Goal: Task Accomplishment & Management: Use online tool/utility

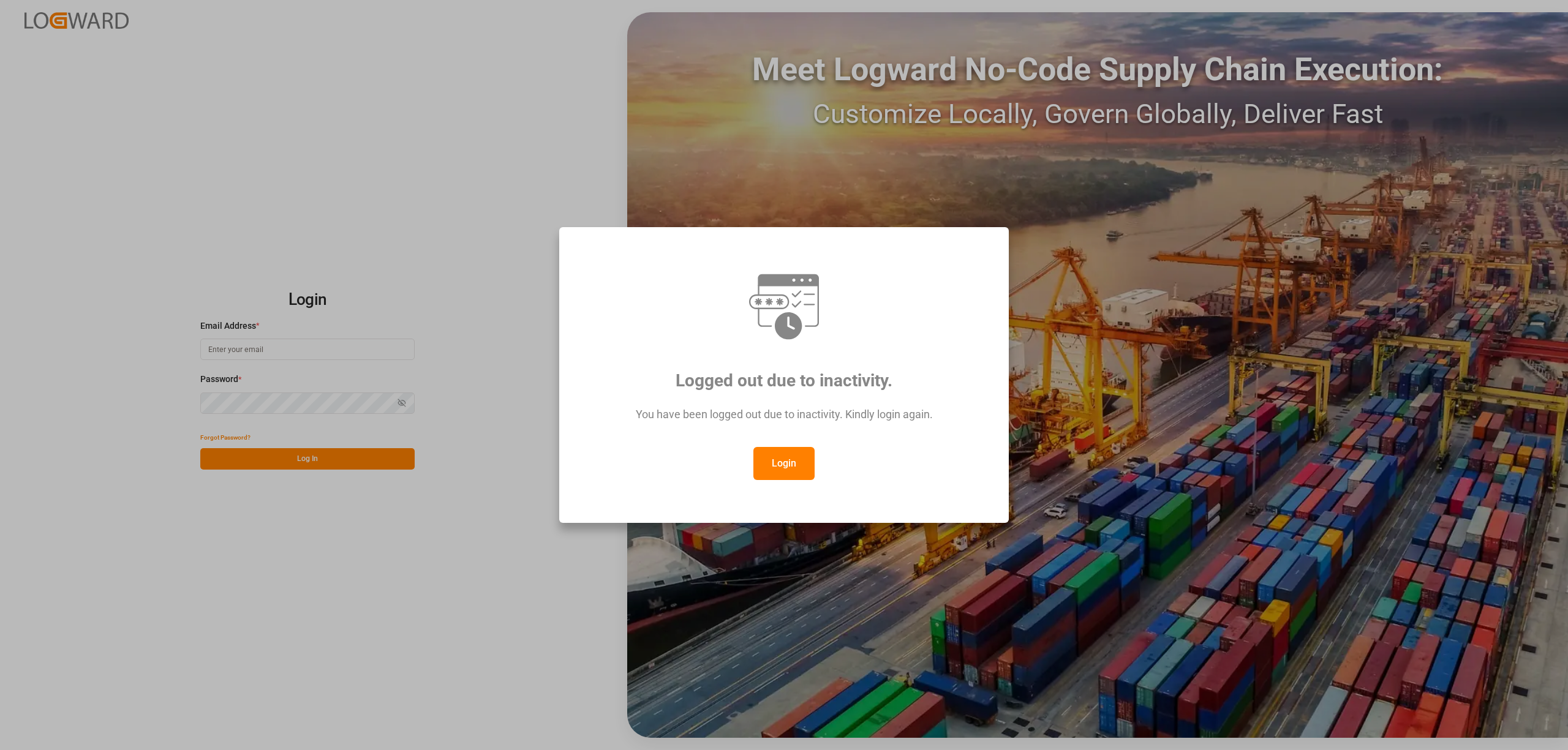
click at [794, 468] on button "Login" at bounding box center [784, 463] width 61 height 33
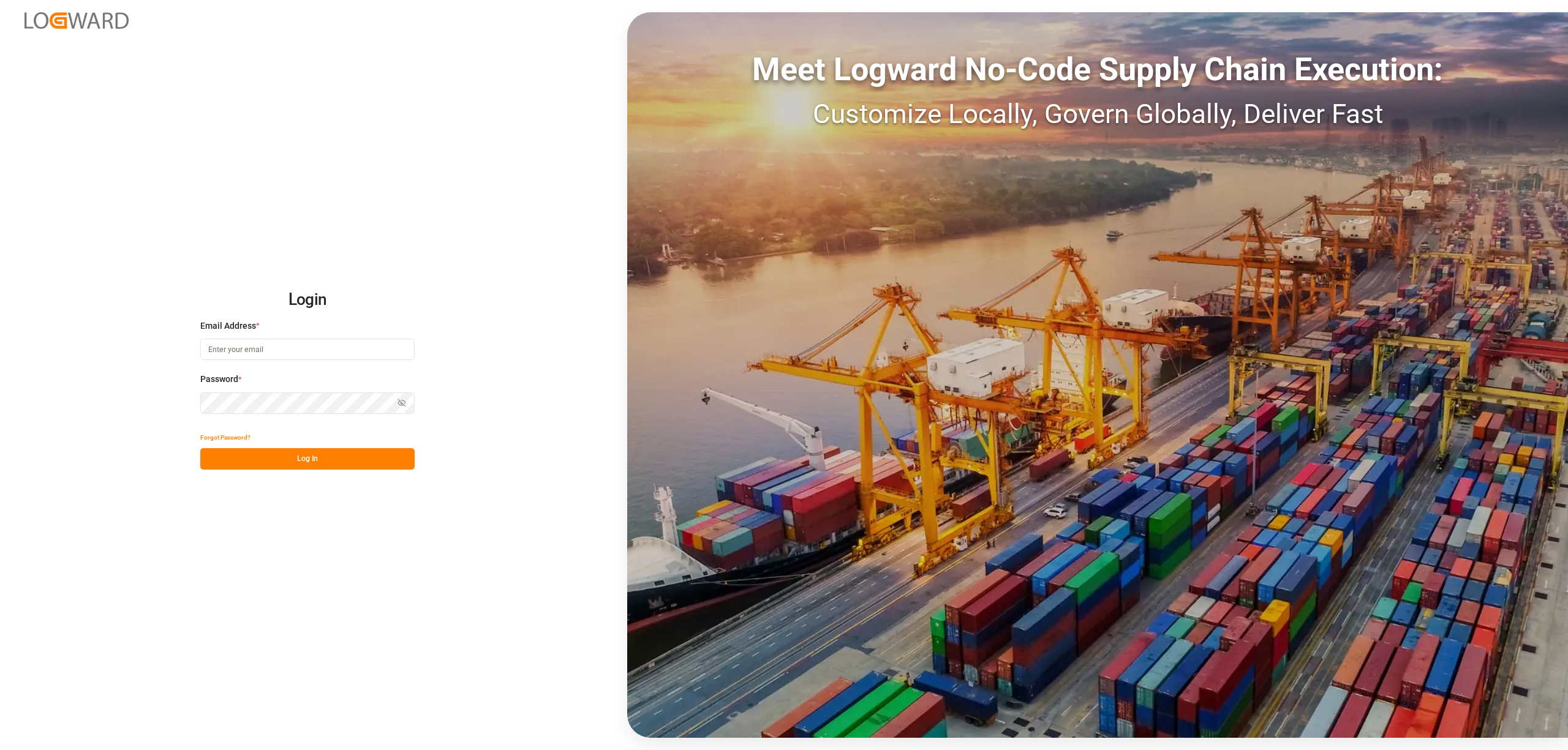
click at [231, 350] on input at bounding box center [307, 350] width 214 height 22
type input "inge.niegsch@rhenus.com"
click at [331, 464] on button "Log In" at bounding box center [307, 459] width 214 height 22
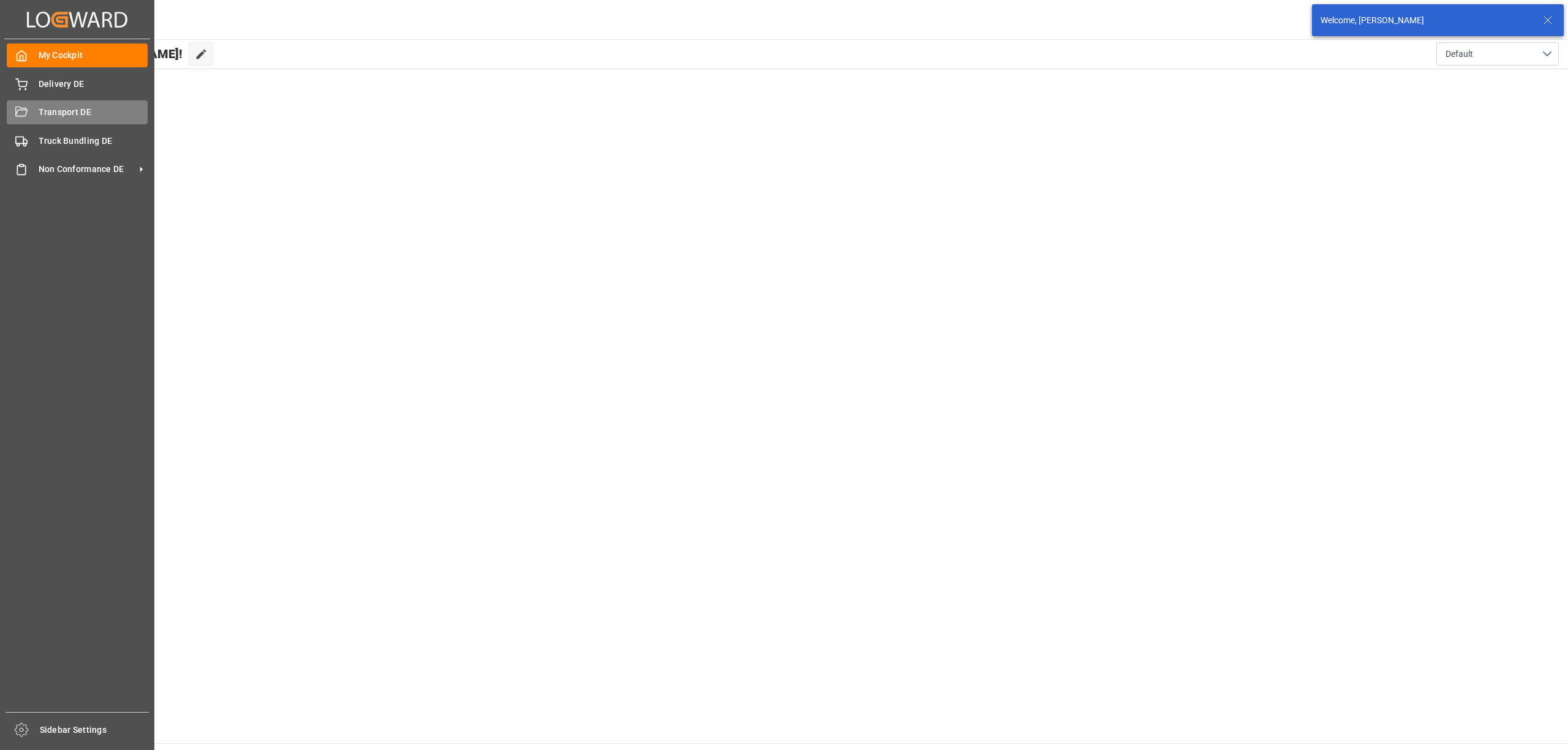
click at [66, 114] on span "Transport DE" at bounding box center [93, 112] width 109 height 13
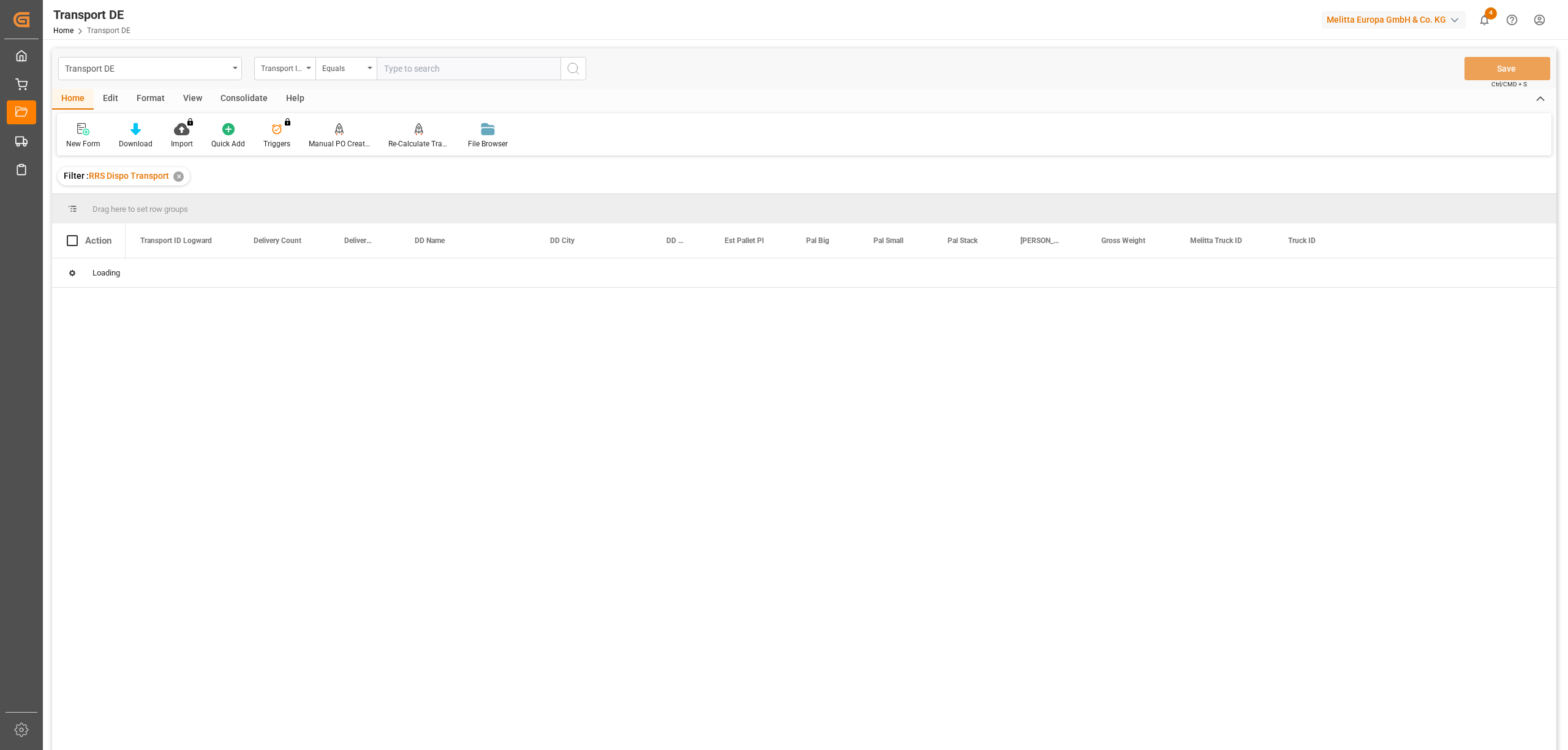
click at [237, 101] on div "Consolidate" at bounding box center [244, 99] width 66 height 21
click at [81, 136] on div "Consolidation List" at bounding box center [97, 137] width 78 height 27
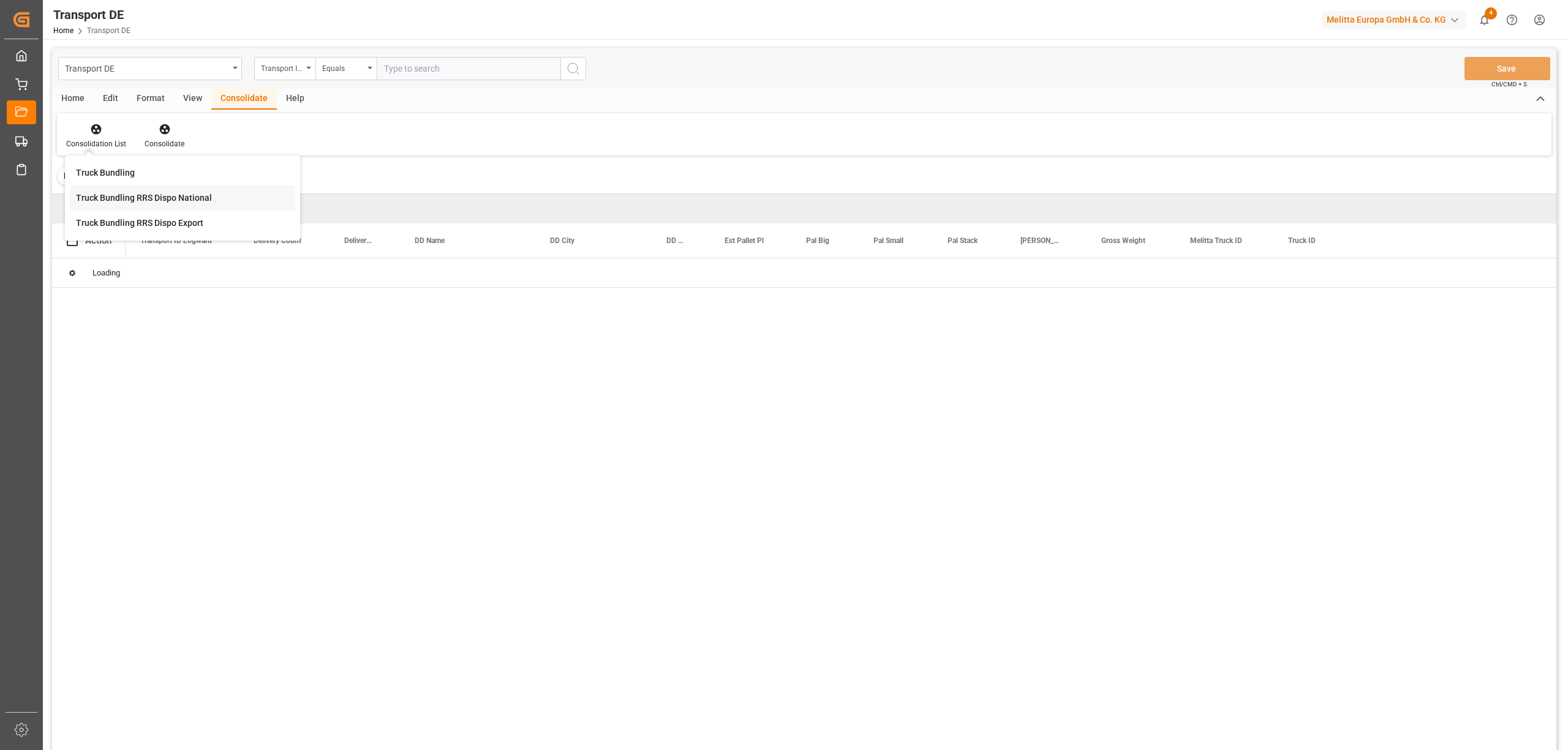
click at [113, 198] on div "Transport DE Transport ID Logward Equals Save Ctrl/CMD + S Home Edit Format Vie…" at bounding box center [804, 415] width 1504 height 735
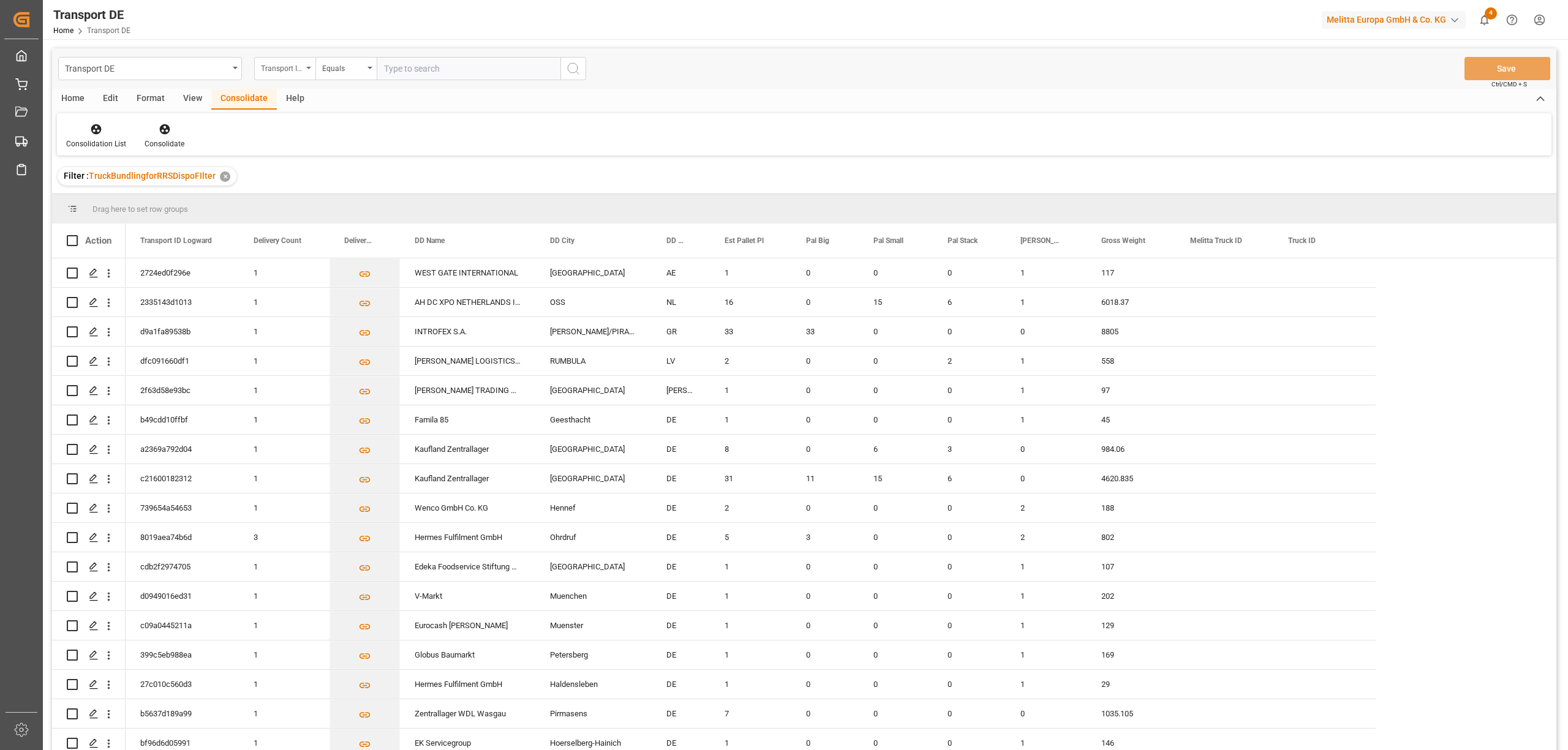
click at [285, 66] on div "Transport ID Logward" at bounding box center [282, 66] width 42 height 14
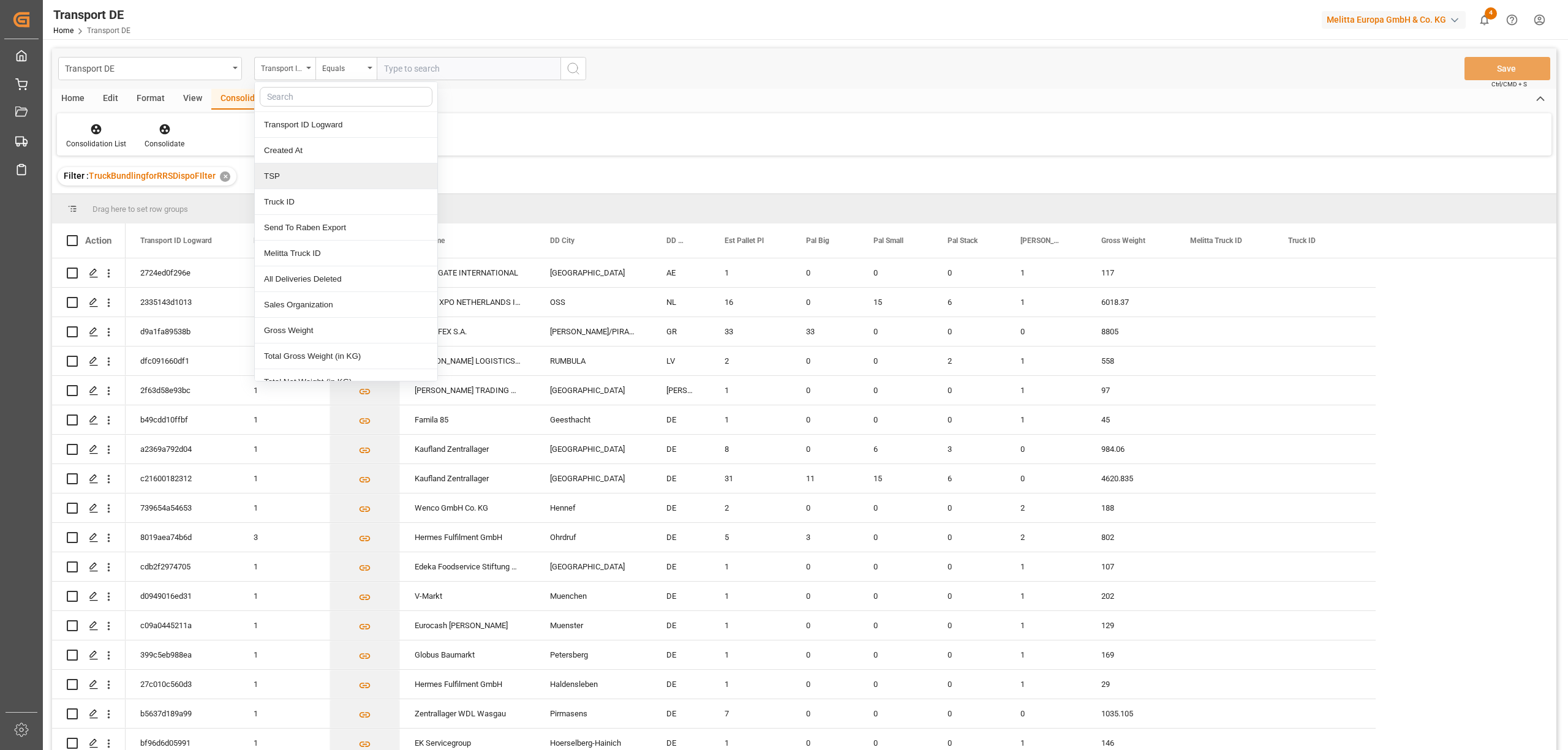
drag, startPoint x: 288, startPoint y: 177, endPoint x: 294, endPoint y: 167, distance: 11.7
click at [290, 177] on div "TSP" at bounding box center [346, 177] width 182 height 25
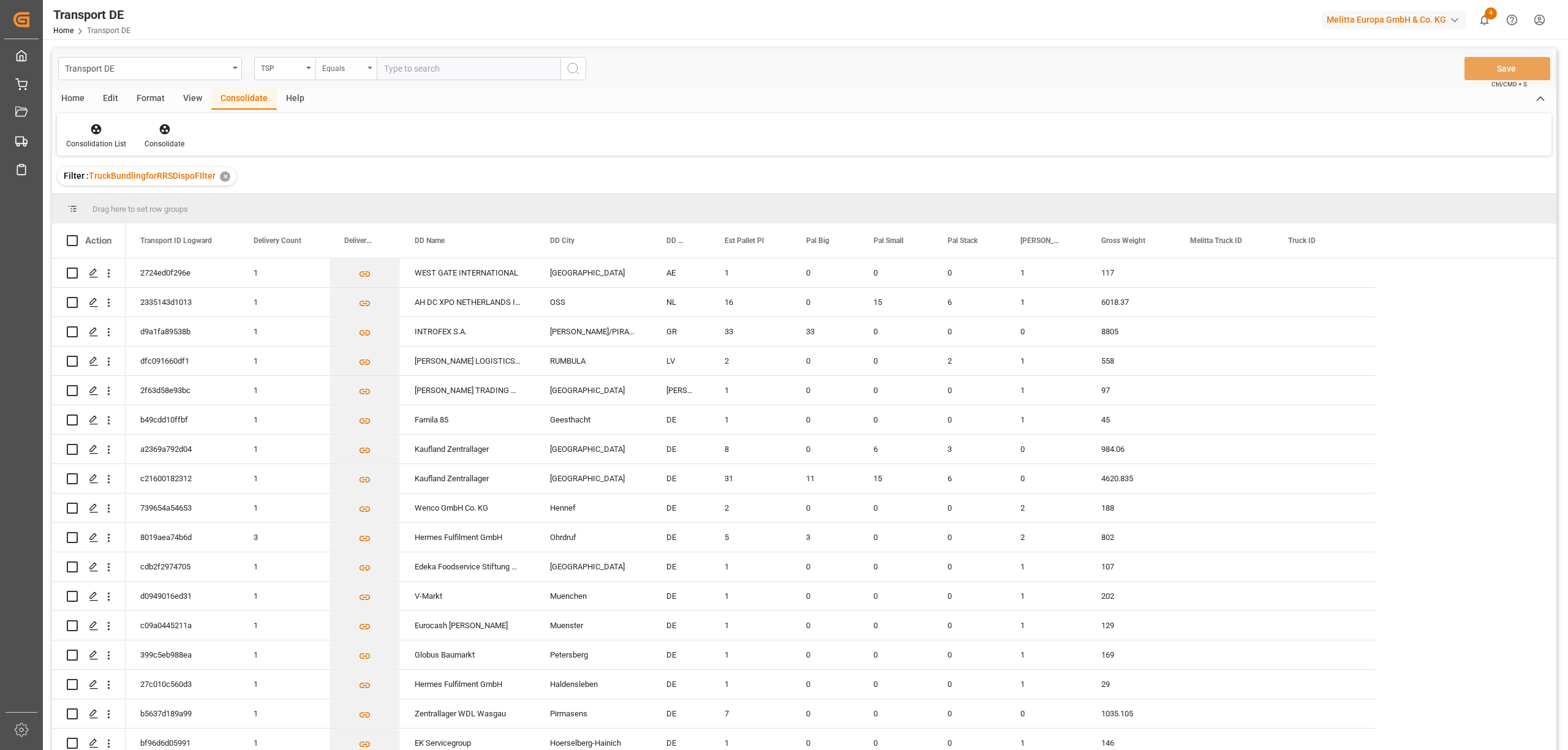
click at [336, 71] on div "Equals" at bounding box center [343, 66] width 42 height 14
drag, startPoint x: 363, startPoint y: 202, endPoint x: 424, endPoint y: 143, distance: 84.9
click at [363, 201] on div "Starts with" at bounding box center [407, 202] width 182 height 25
type input "LIT DE"
click at [574, 68] on icon "search button" at bounding box center [574, 68] width 15 height 15
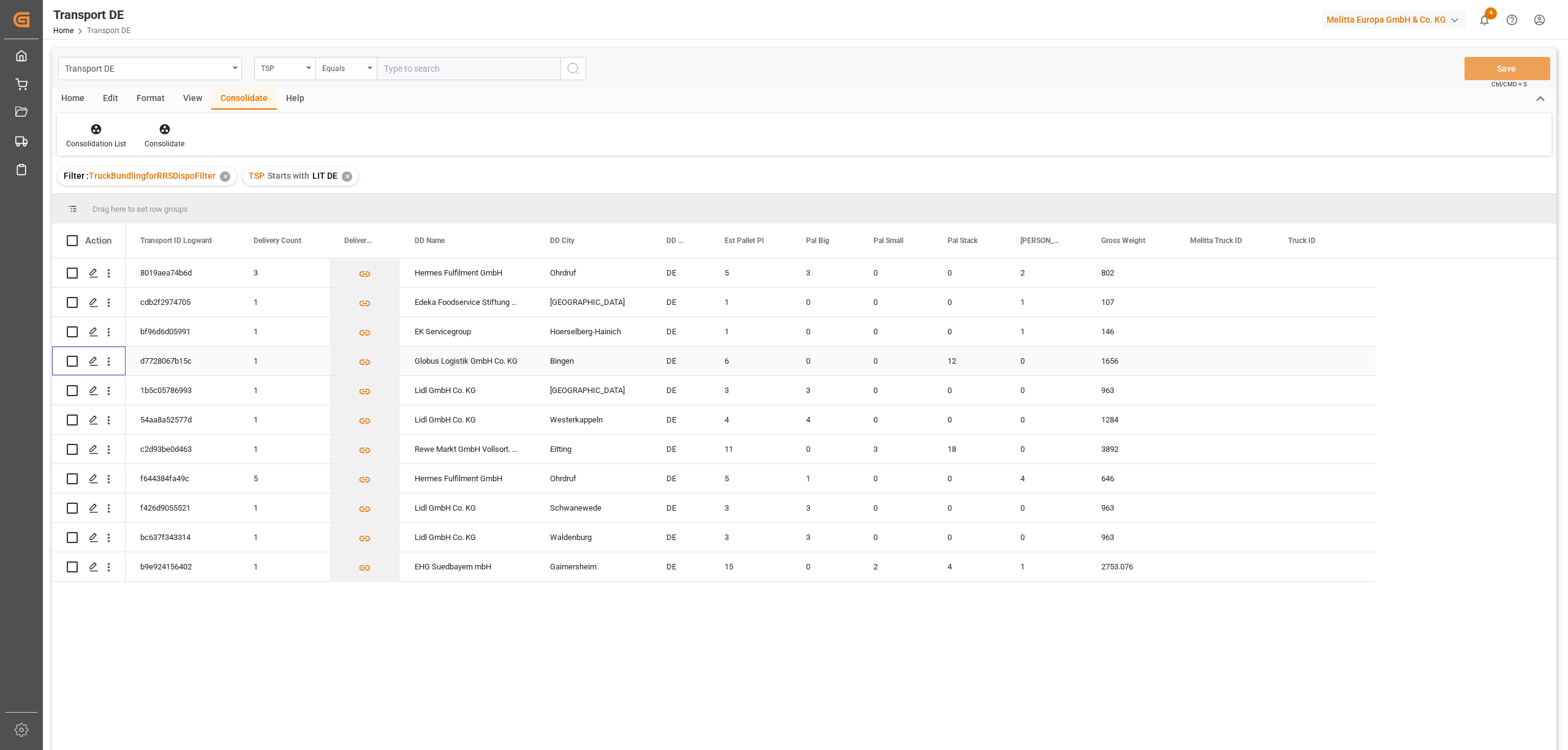
click at [71, 360] on input "Press Space to toggle row selection (unchecked)" at bounding box center [72, 361] width 11 height 11
checkbox input "true"
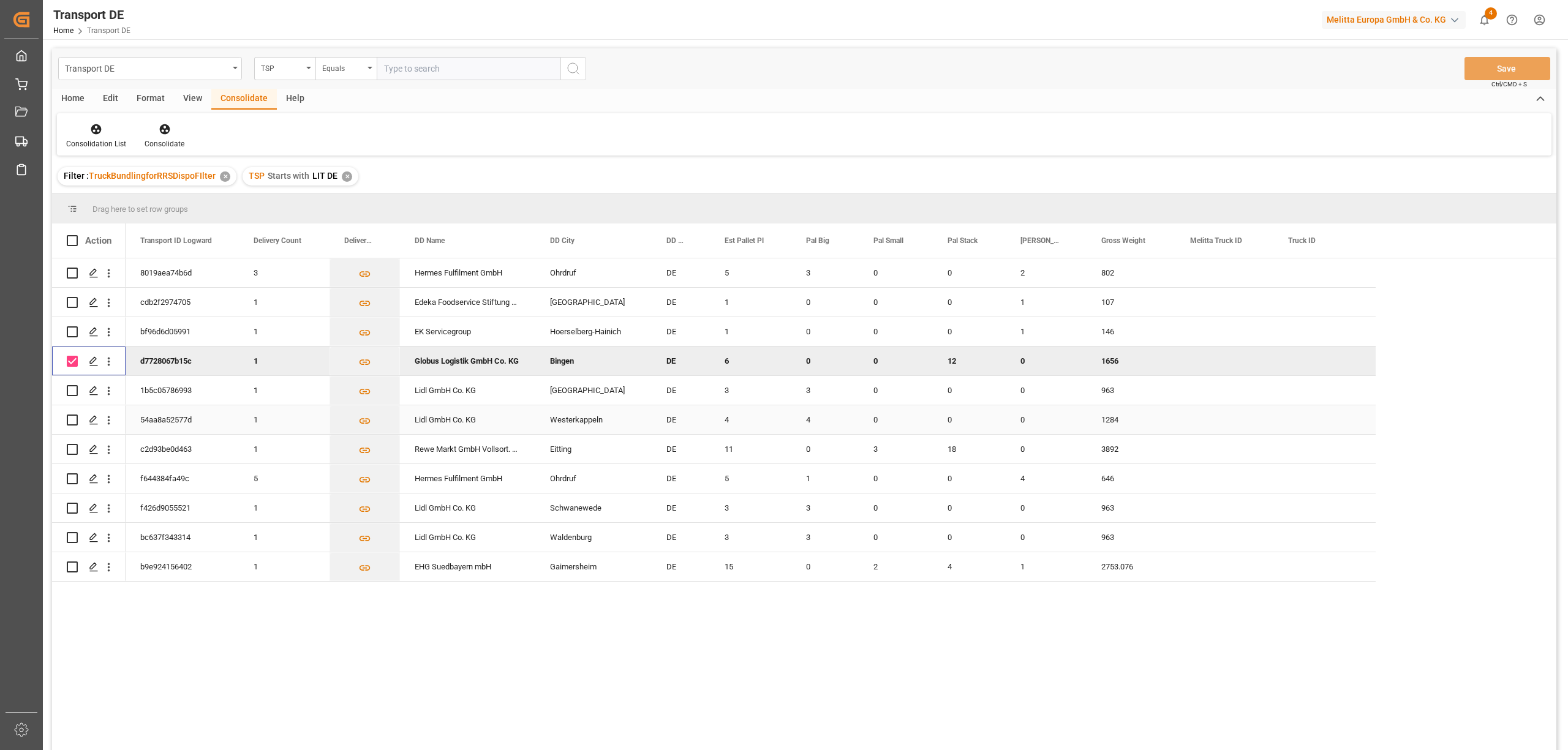
click at [72, 421] on input "Press Space to toggle row selection (unchecked)" at bounding box center [72, 420] width 11 height 11
checkbox input "true"
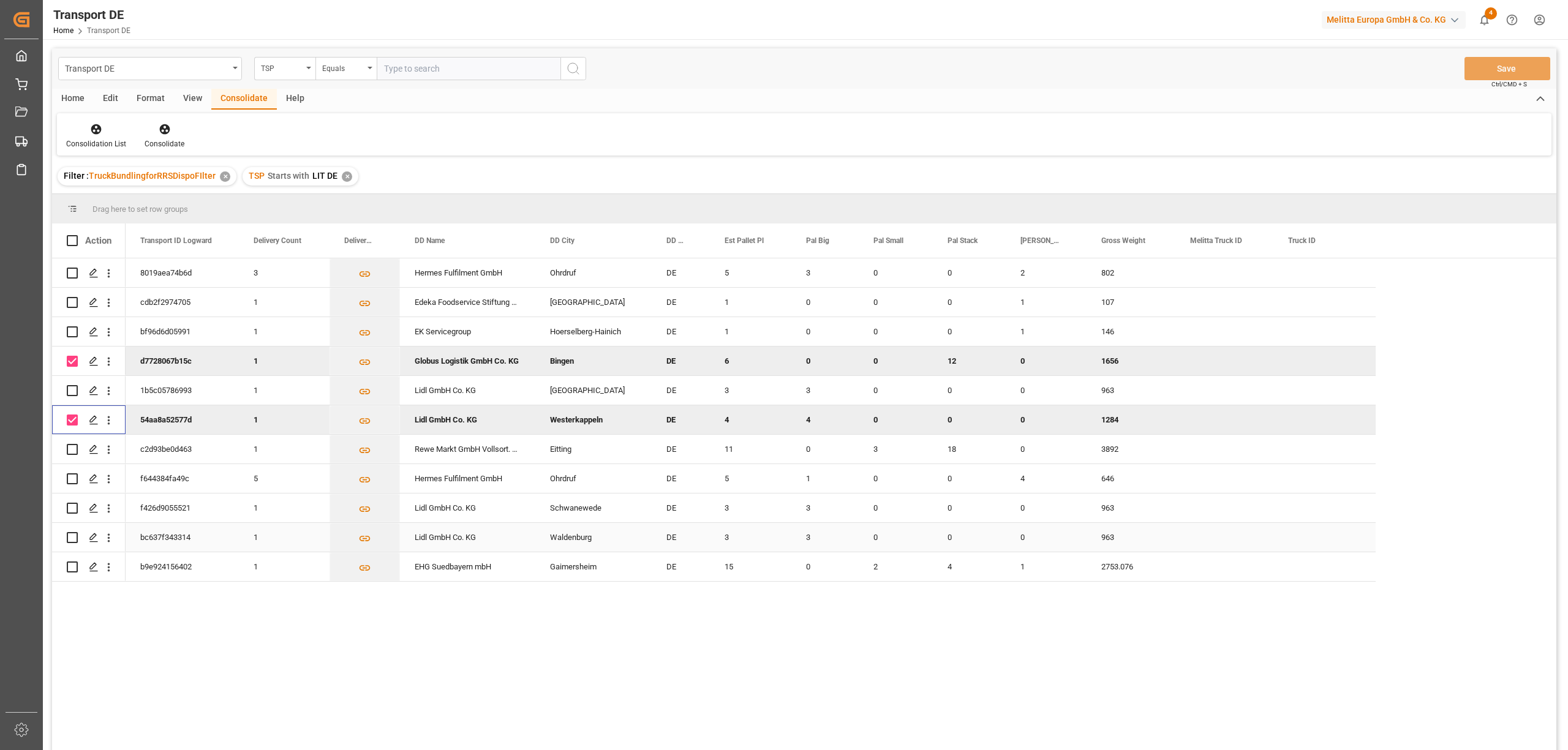
click at [71, 542] on input "Press Space to toggle row selection (unchecked)" at bounding box center [72, 538] width 11 height 11
checkbox input "true"
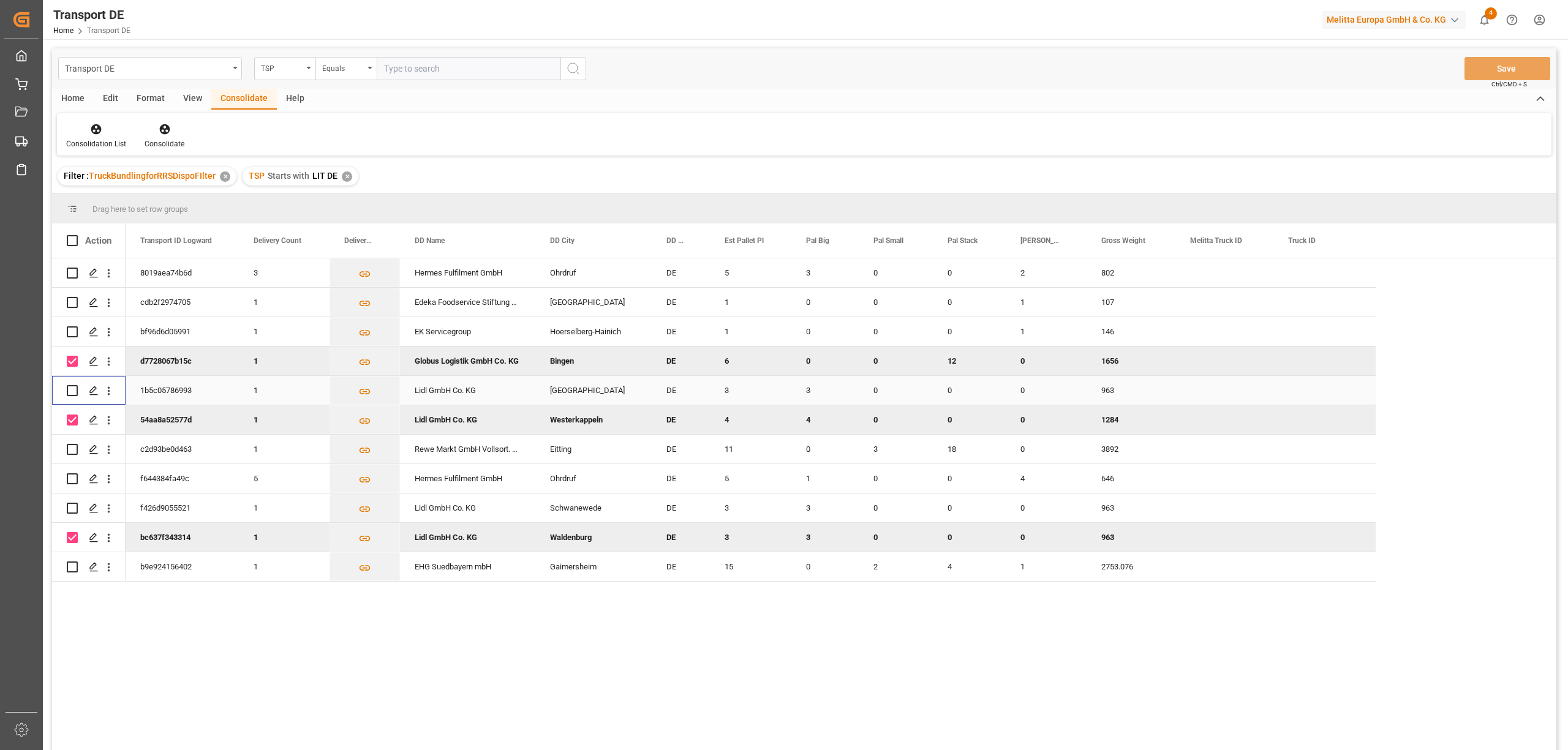
click at [74, 390] on input "Press Space to toggle row selection (unchecked)" at bounding box center [72, 390] width 11 height 11
checkbox input "true"
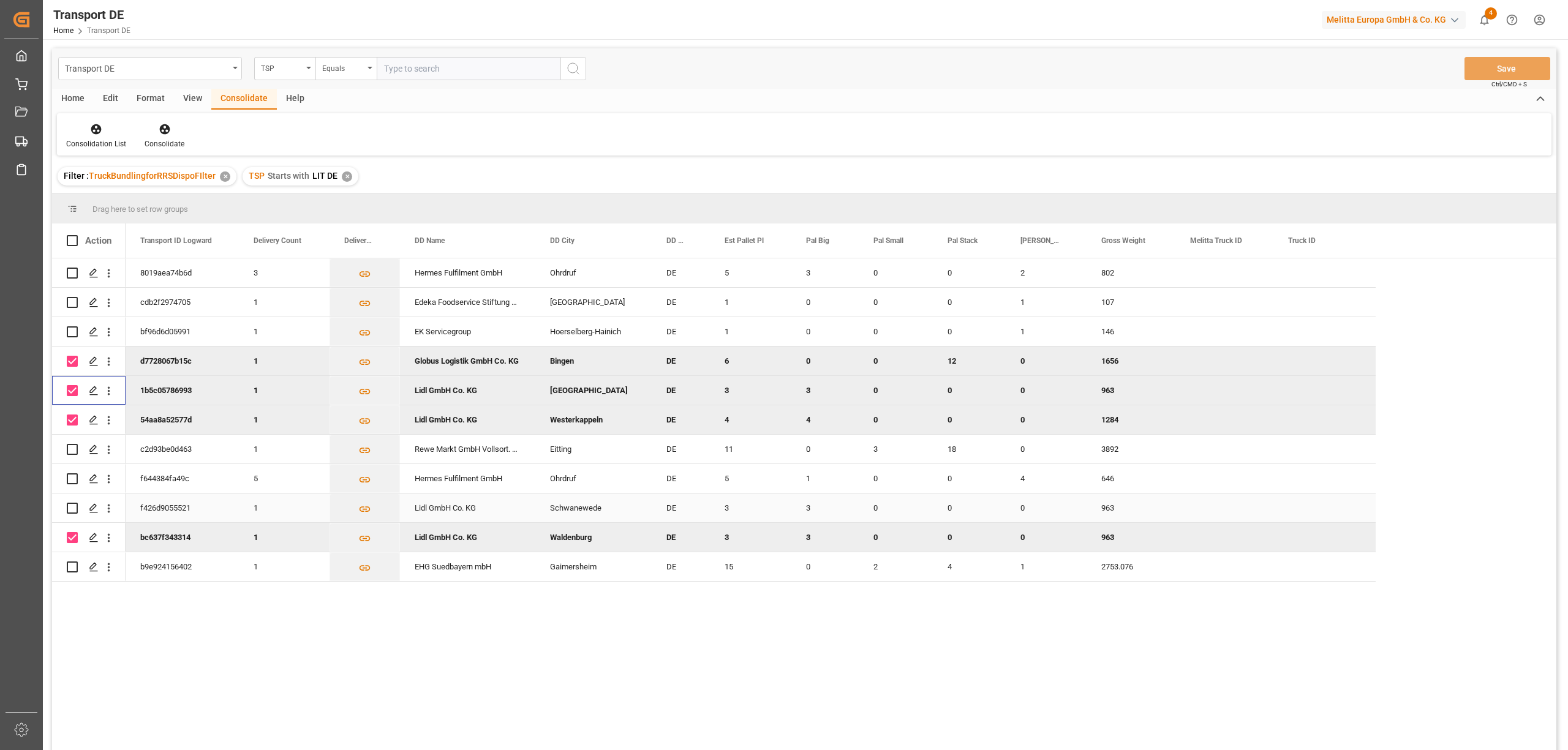
click at [72, 508] on input "Press Space to toggle row selection (unchecked)" at bounding box center [72, 508] width 11 height 11
checkbox input "true"
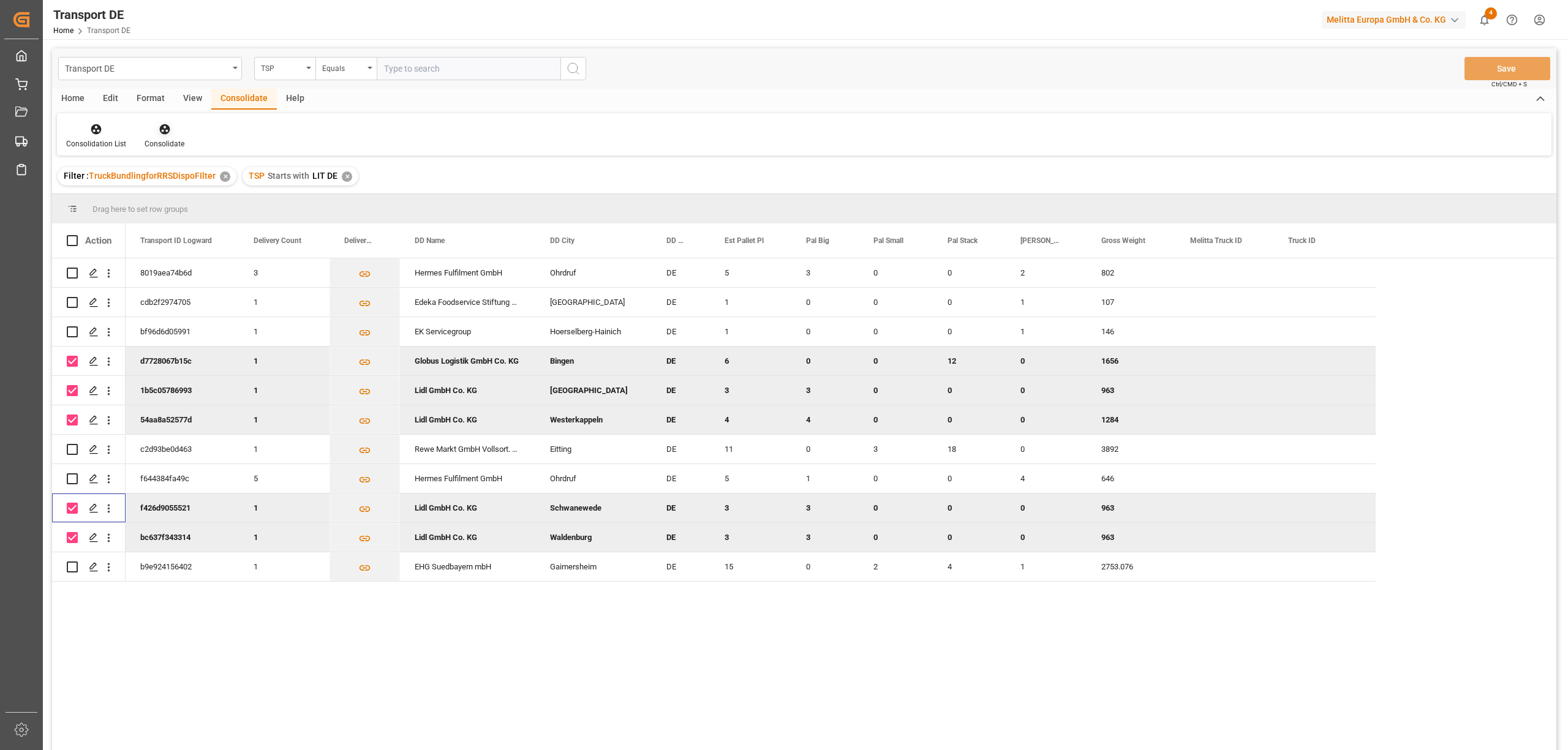
click at [166, 130] on icon at bounding box center [164, 128] width 12 height 12
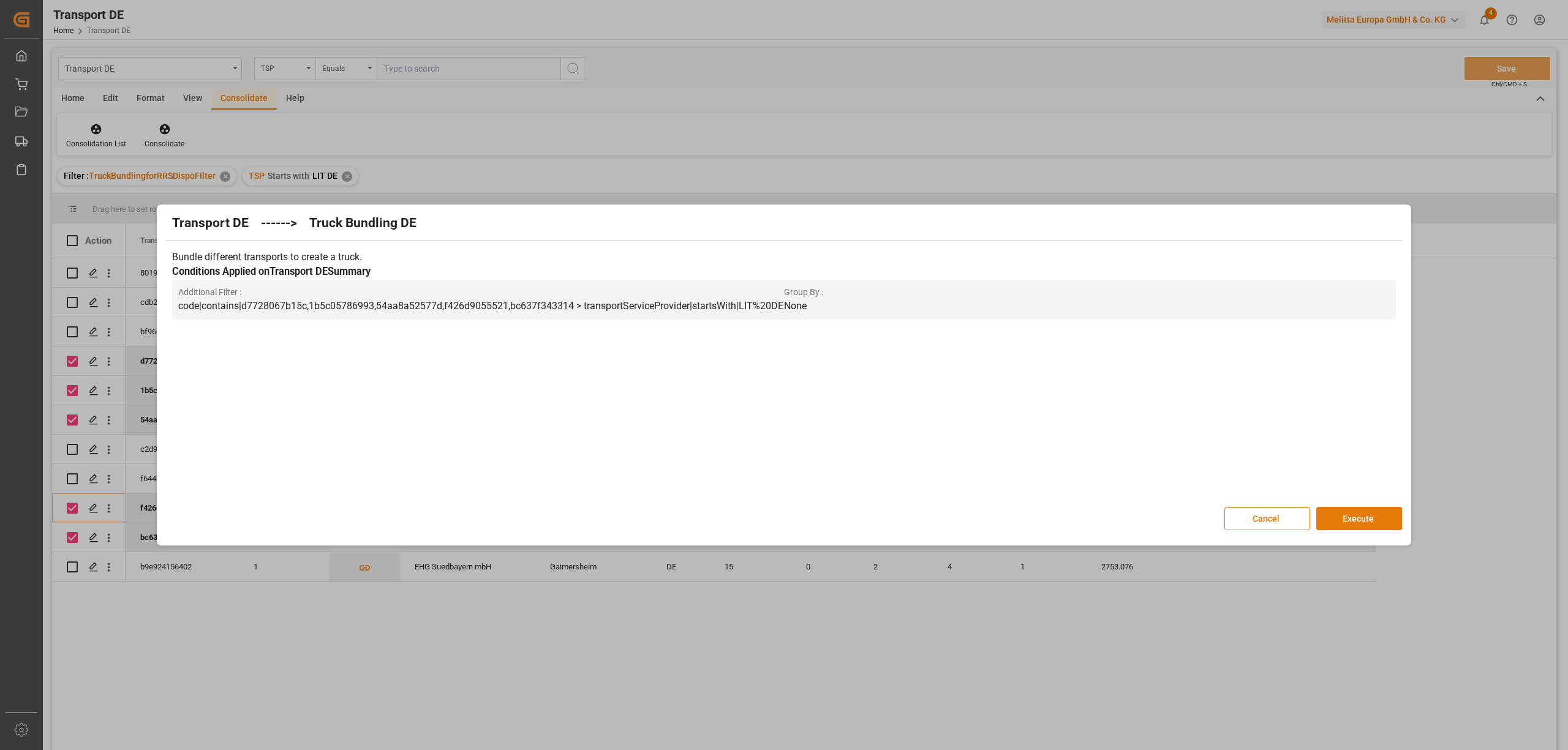
click at [1373, 518] on button "Execute" at bounding box center [1359, 519] width 86 height 24
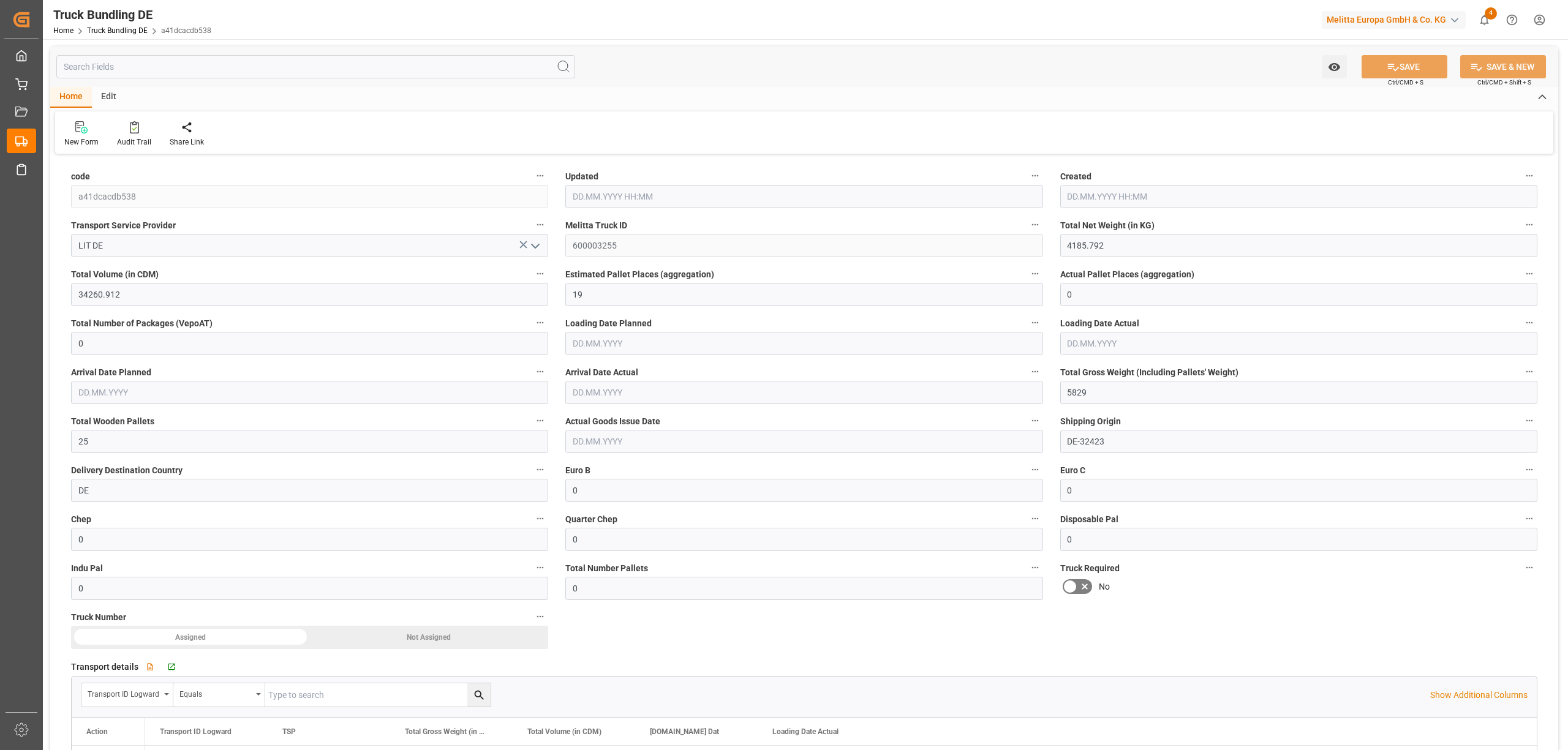
type input "[DATE] 11:49"
type input "[DATE]"
